Goal: Browse casually

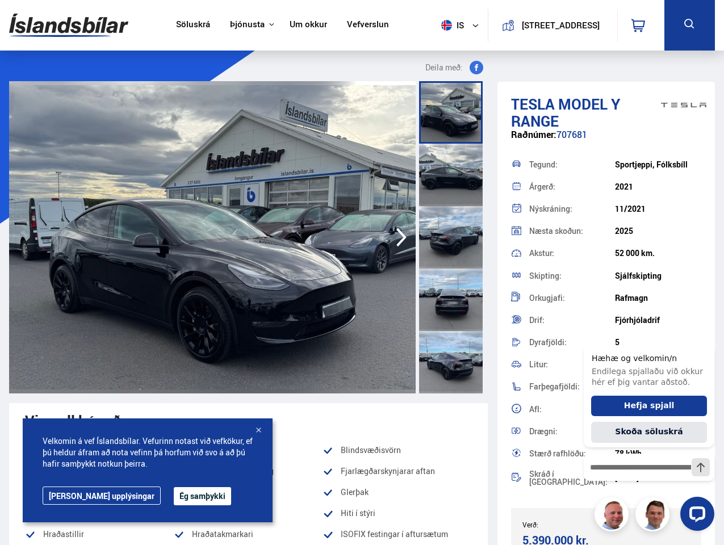
click at [69, 25] on img at bounding box center [68, 25] width 119 height 37
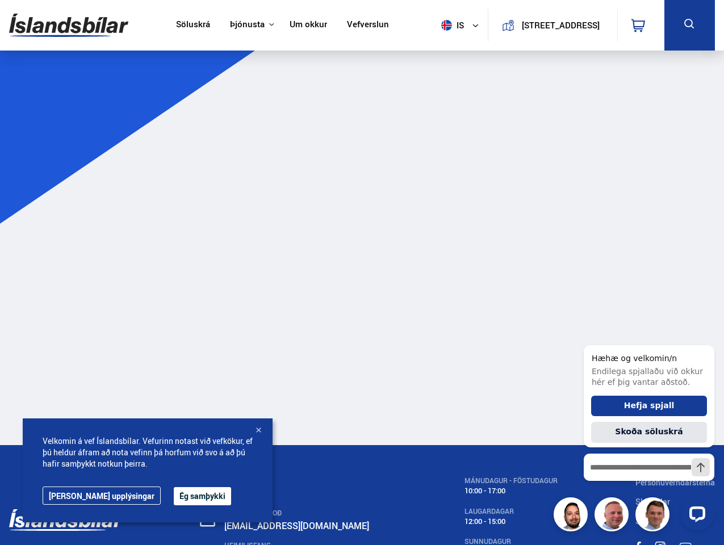
click at [449, 25] on span "is" at bounding box center [451, 25] width 28 height 11
click at [641, 25] on icon at bounding box center [639, 26] width 14 height 14
click at [690, 25] on icon at bounding box center [690, 24] width 14 height 14
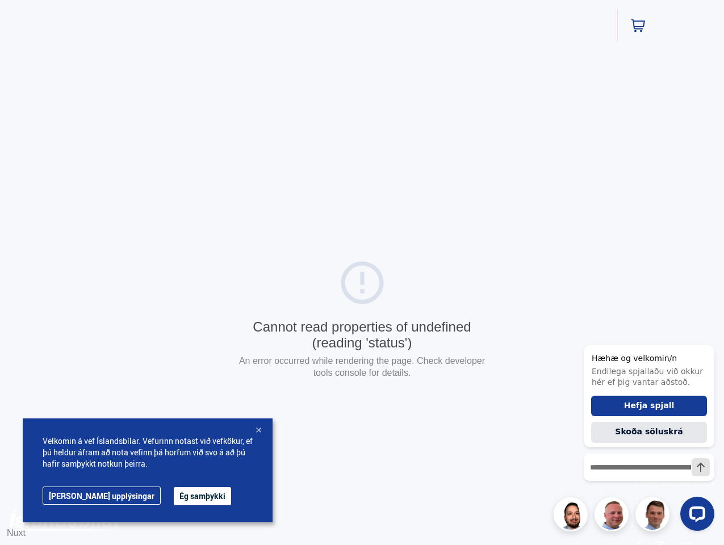
click at [402, 237] on div "Cannot read properties of undefined (reading 'status') An error occurred while …" at bounding box center [362, 321] width 724 height 642
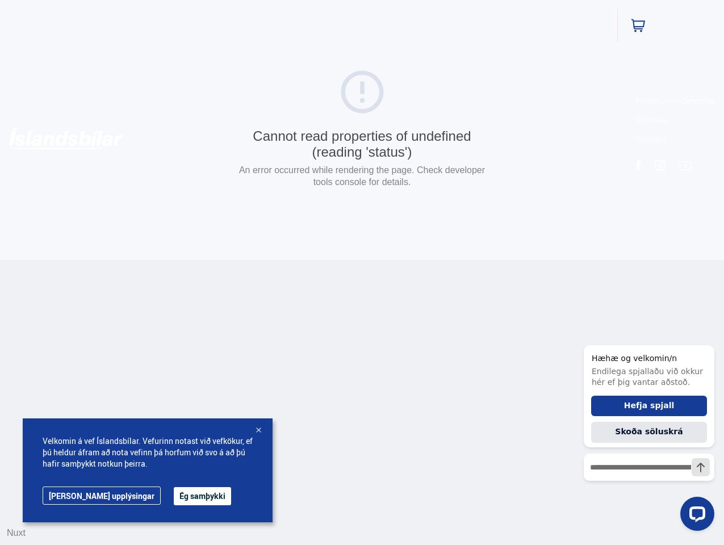
click at [174, 496] on button "Ég samþykki" at bounding box center [202, 496] width 57 height 18
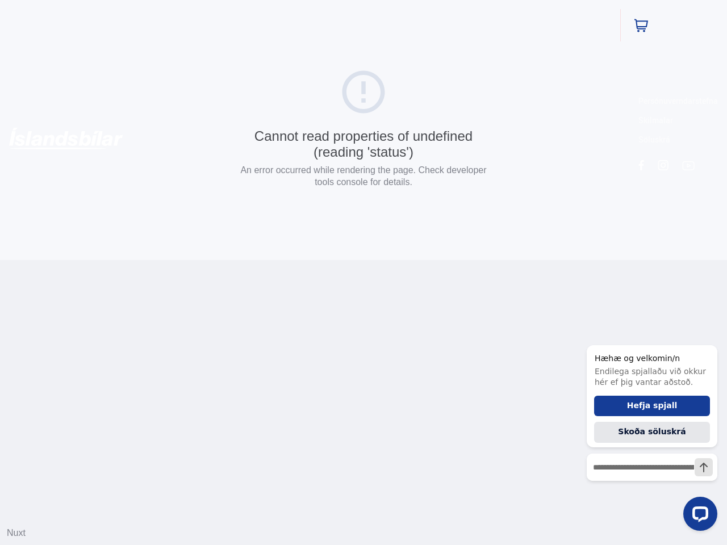
click at [258, 260] on html "Söluskrá Þjónusta Íslandsbílar [DOMAIN_NAME] Íslandsvörn Leiðbeiningar Um okkur…" at bounding box center [363, 130] width 727 height 260
